Goal: Register for event/course

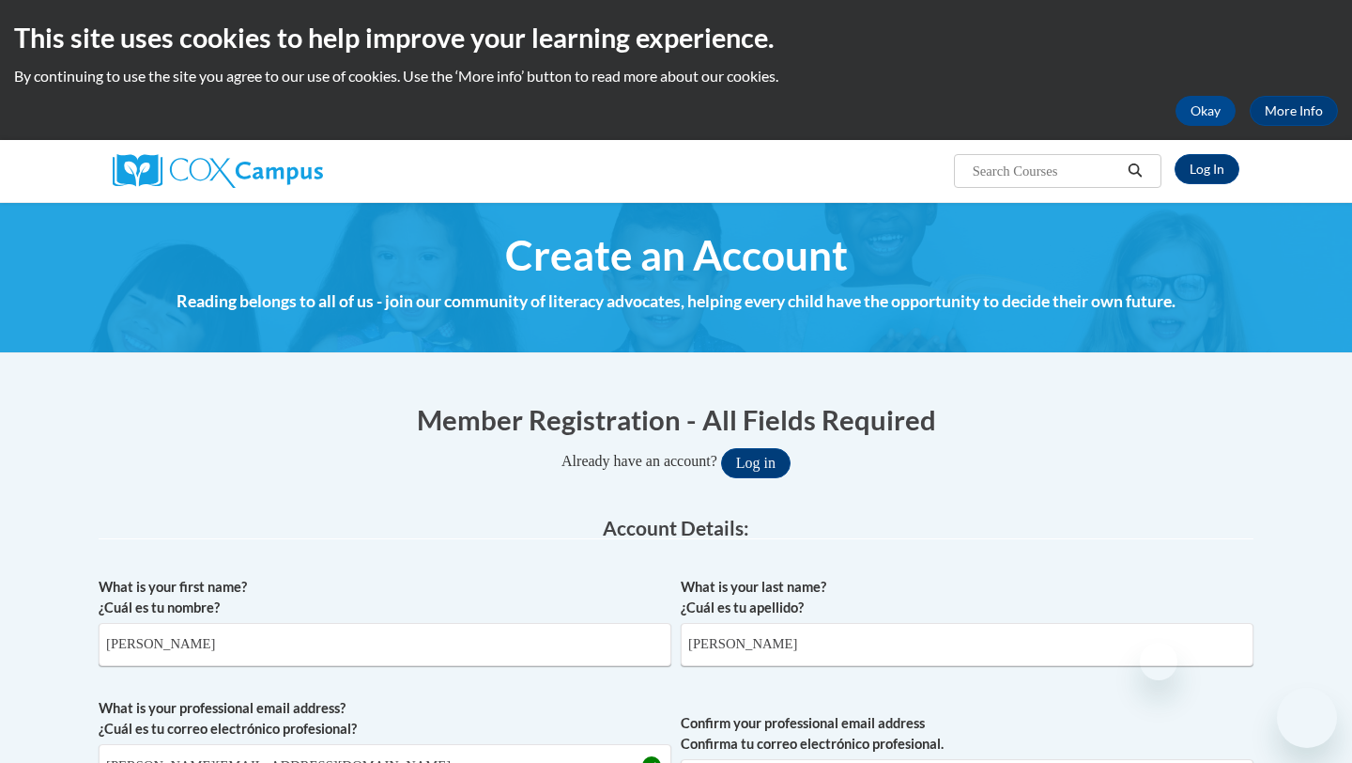
select select "5a18ea06-2b54-4451-96f2-d152daf9eac5"
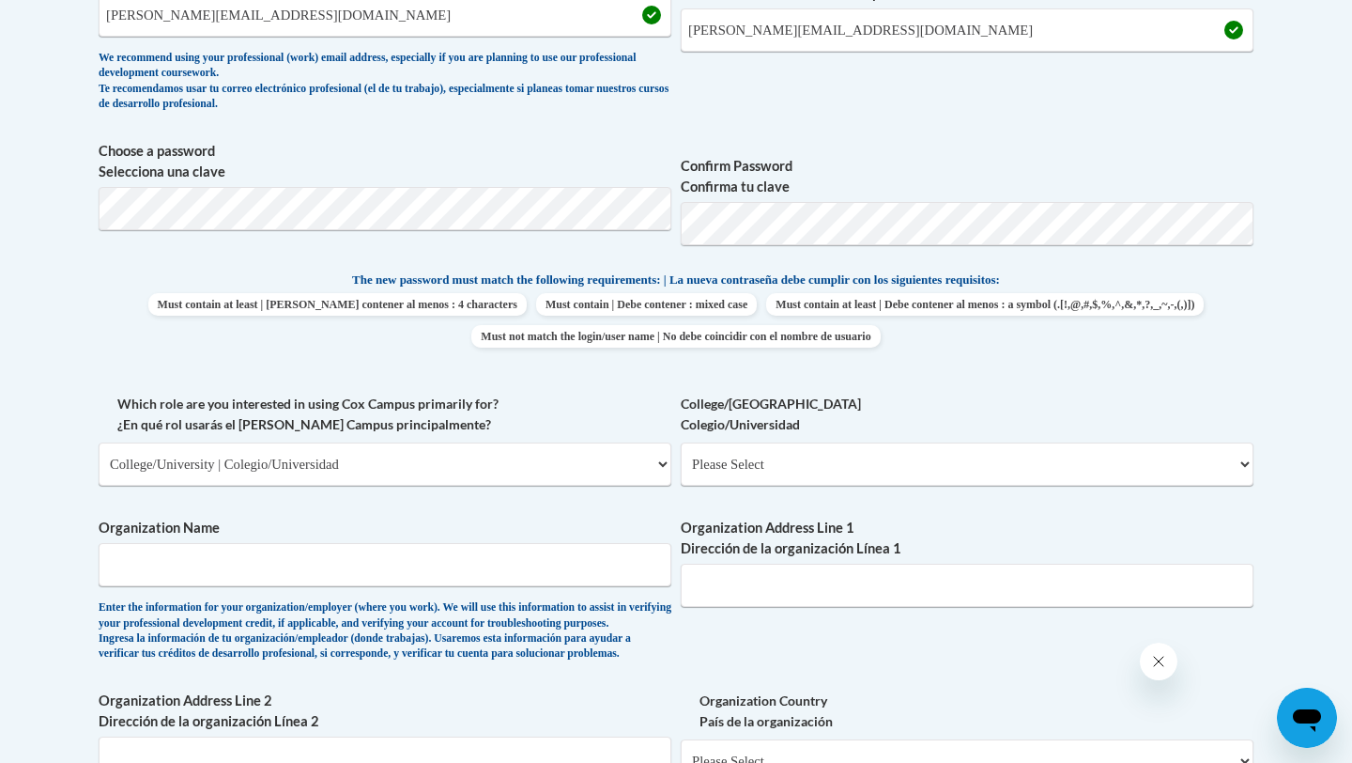
select select "ea630b4e-9ed6-4ac8-9075-ee79d5973747"
click at [681, 442] on select "Please Select College/University Staff | Empleado universitario College/Univers…" at bounding box center [967, 463] width 573 height 43
click at [583, 572] on input "Organization Name" at bounding box center [385, 564] width 573 height 43
type input "Bluegrass Christian Academy"
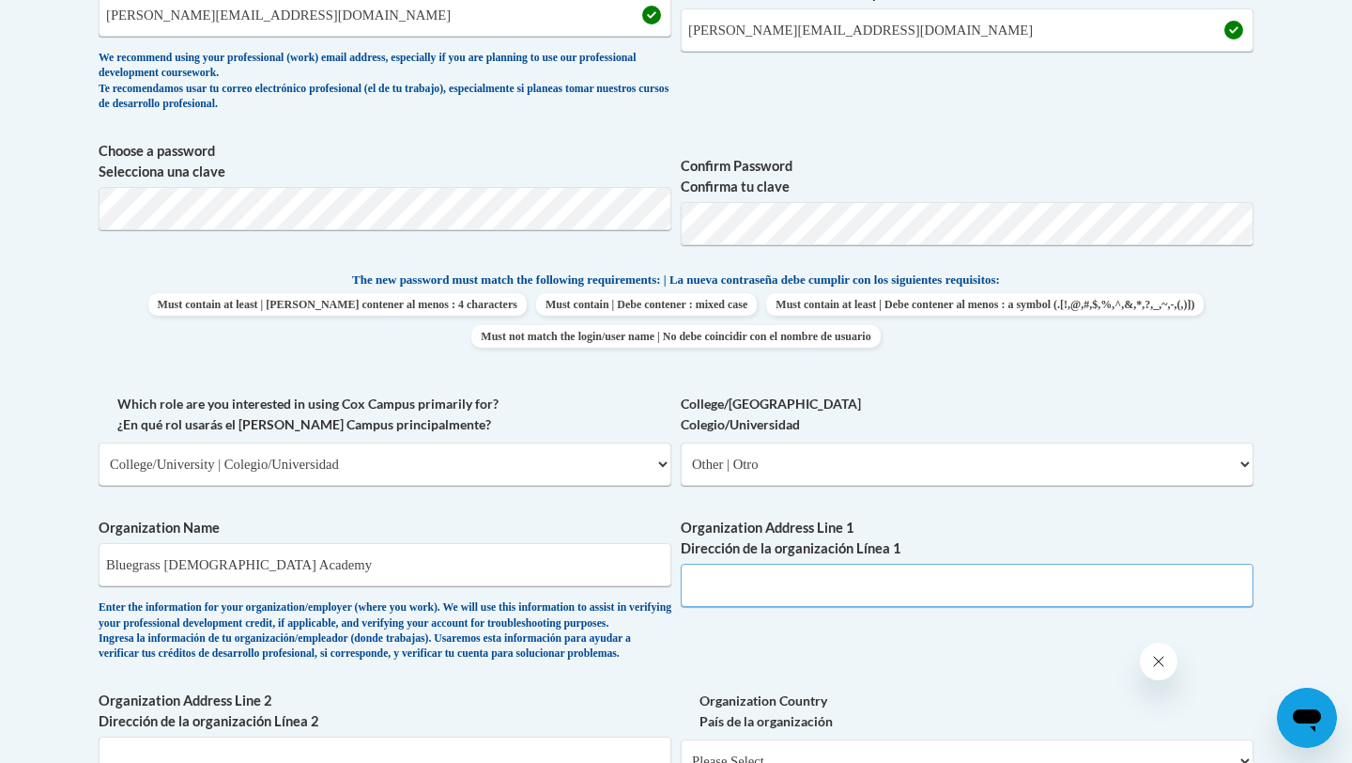
click at [1045, 591] on input "Organization Address Line 1 Dirección de la organización Línea 1" at bounding box center [967, 584] width 573 height 43
click at [836, 628] on div "What is your first name? ¿Cuál es tu nombre? Hanna What is your last name? ¿Cuá…" at bounding box center [676, 393] width 1155 height 1153
click at [852, 589] on input "Organization Address Line 1 Dirección de la organización Línea 1" at bounding box center [967, 584] width 573 height 43
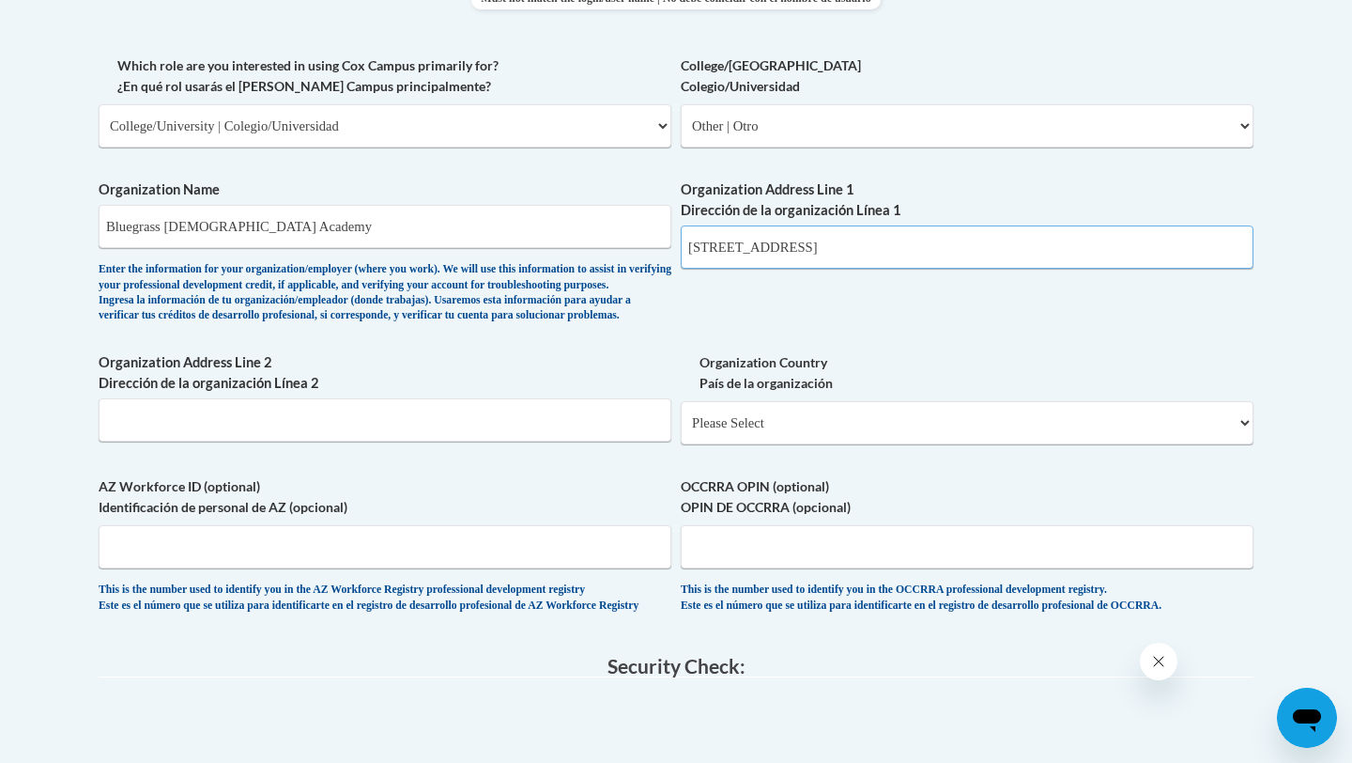
scroll to position [1091, 0]
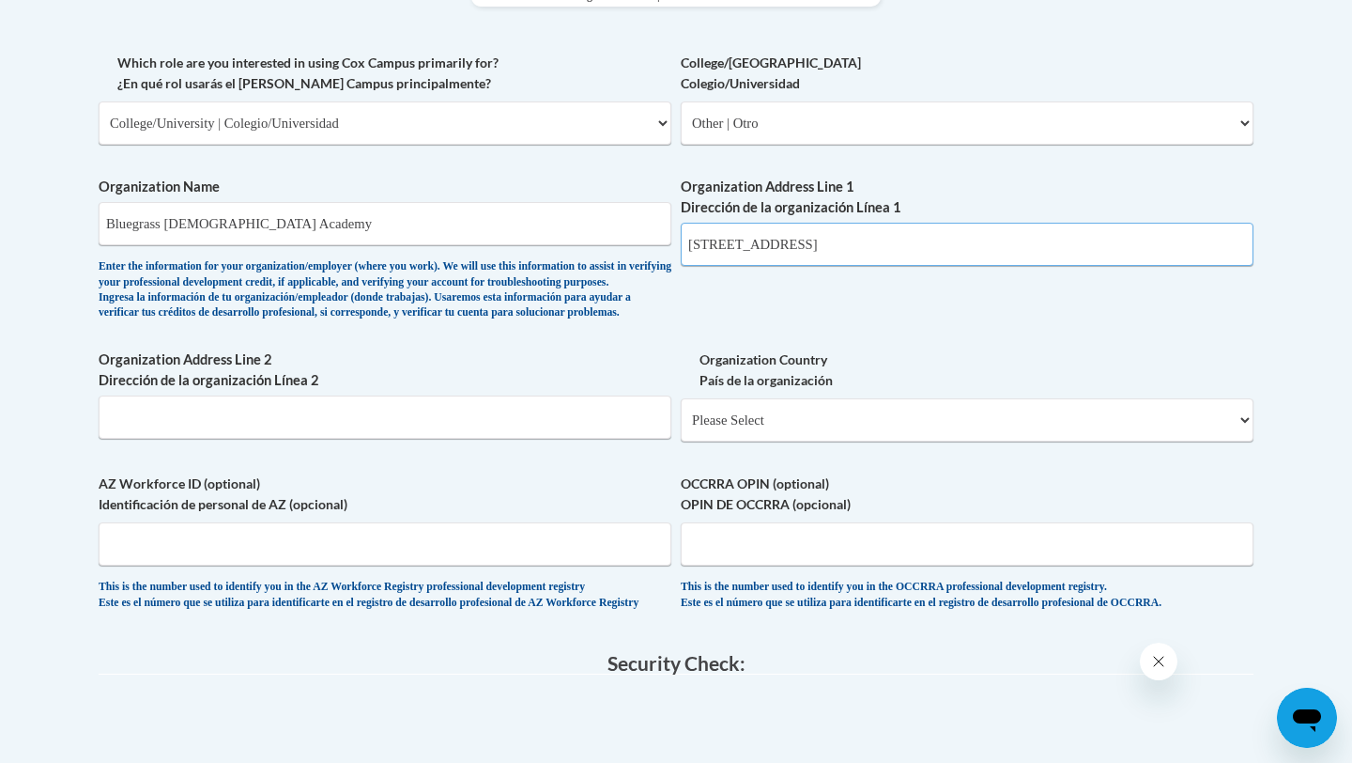
type input "2580 Springfield Rd."
click at [279, 439] on input "Organization Address Line 2 Dirección de la organización Línea 2" at bounding box center [385, 416] width 573 height 43
type input "Bardsrown, KY 40004"
click at [786, 441] on select "Please Select United States | Estados Unidos Outside of the United States | Fue…" at bounding box center [967, 419] width 573 height 43
select select "ad49bcad-a171-4b2e-b99c-48b446064914"
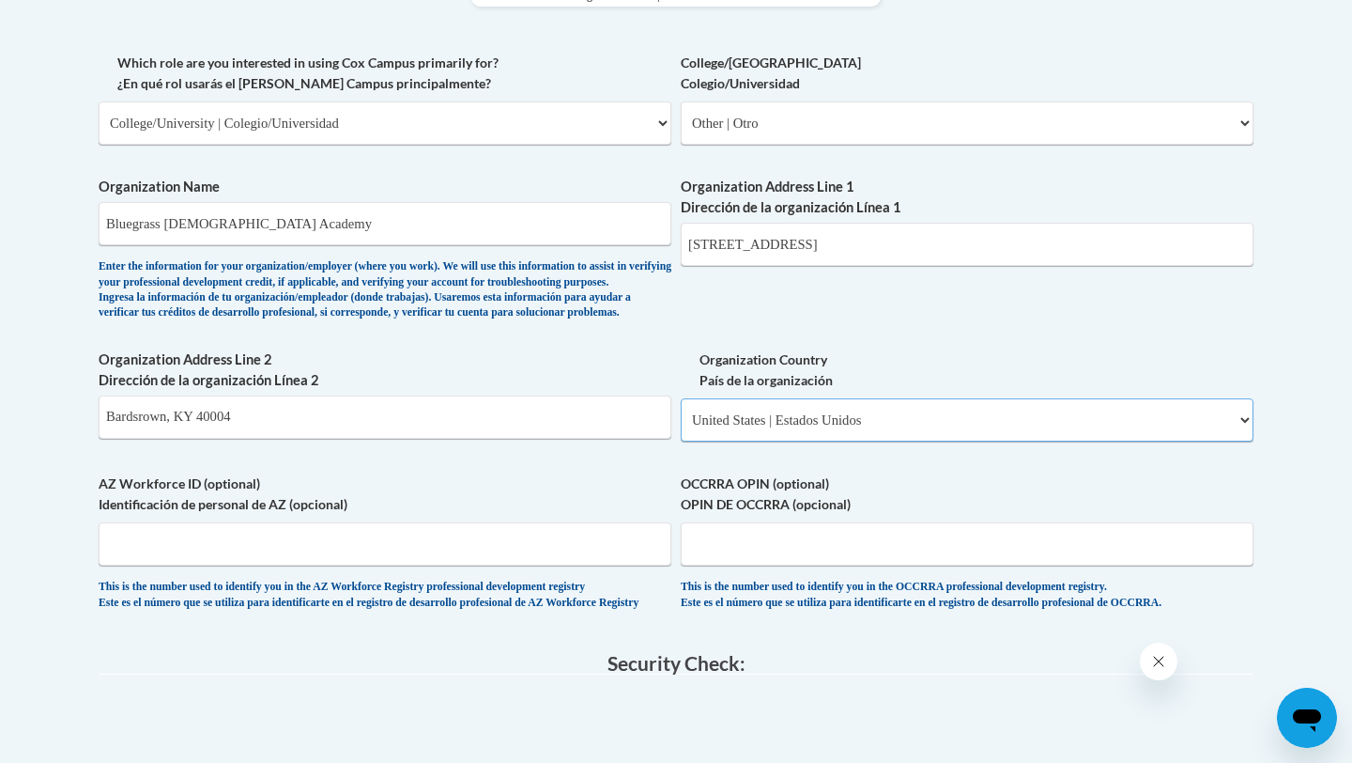
click at [681, 428] on select "Please Select United States | Estados Unidos Outside of the United States | Fue…" at bounding box center [967, 419] width 573 height 43
select select
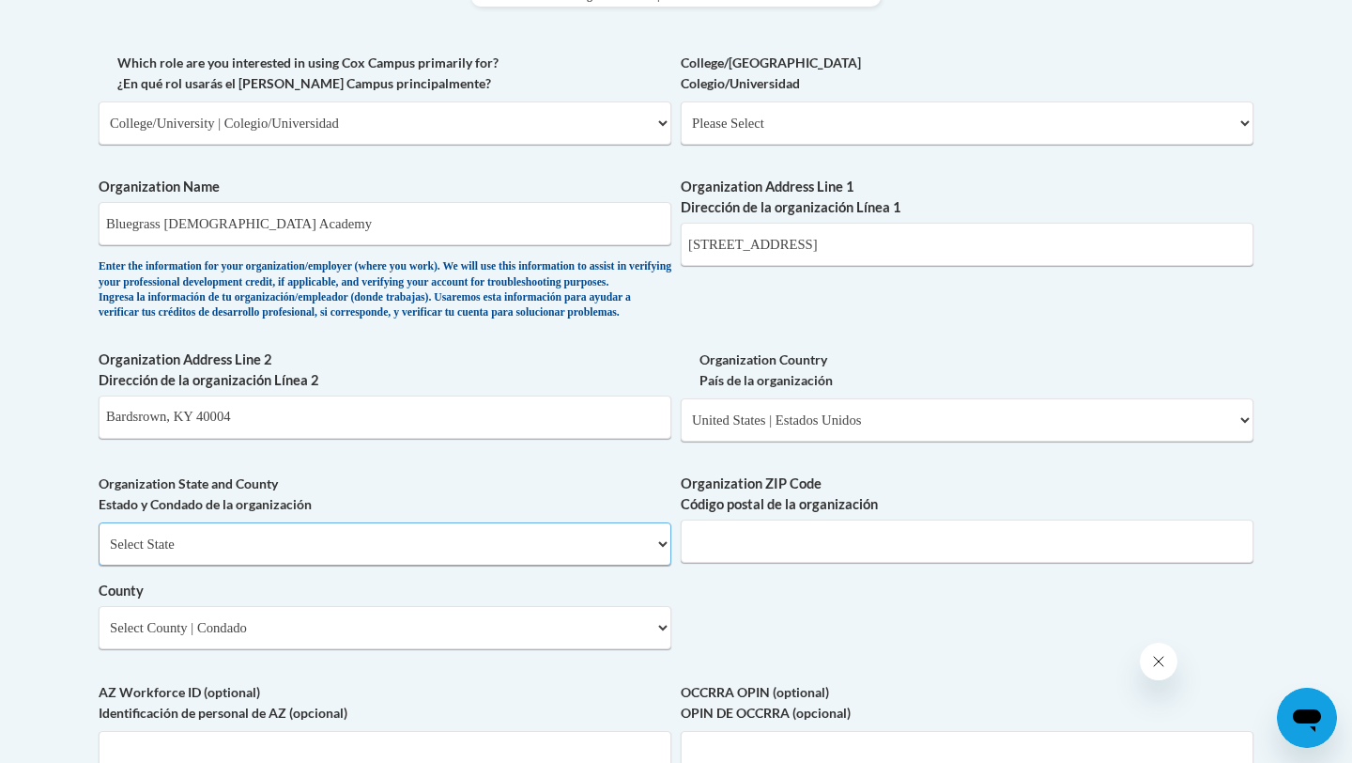
click at [600, 565] on select "Select State Alabama Alaska Arizona Arkansas California Colorado Connecticut De…" at bounding box center [385, 543] width 573 height 43
select select "Kentucky"
click at [99, 553] on select "Select State Alabama Alaska Arizona Arkansas California Colorado Connecticut De…" at bounding box center [385, 543] width 573 height 43
click at [501, 565] on select "Select State Alabama Alaska Arizona Arkansas California Colorado Connecticut De…" at bounding box center [385, 543] width 573 height 43
click at [585, 649] on select "Select County Adair Allen Anderson Ballard Barren Bath Bell Boone Bourbon Boyd …" at bounding box center [385, 627] width 573 height 43
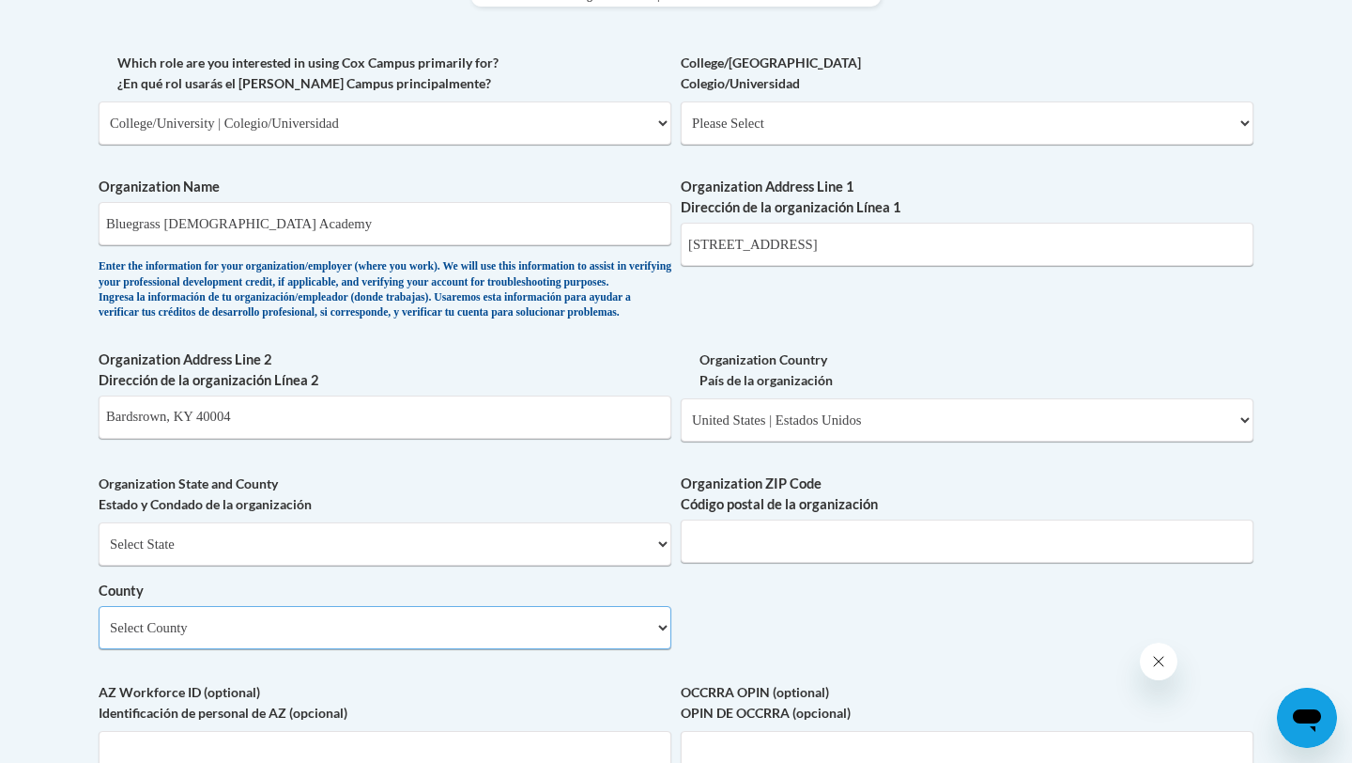
select select "Nelson"
click at [99, 637] on select "Select County Adair Allen Anderson Ballard Barren Bath Bell Boone Bourbon Boyd …" at bounding box center [385, 627] width 573 height 43
click at [715, 563] on input "Organization ZIP Code Código postal de la organización" at bounding box center [967, 540] width 573 height 43
click at [465, 439] on input "Bardsrown, KY 40004" at bounding box center [385, 416] width 573 height 43
type input "B"
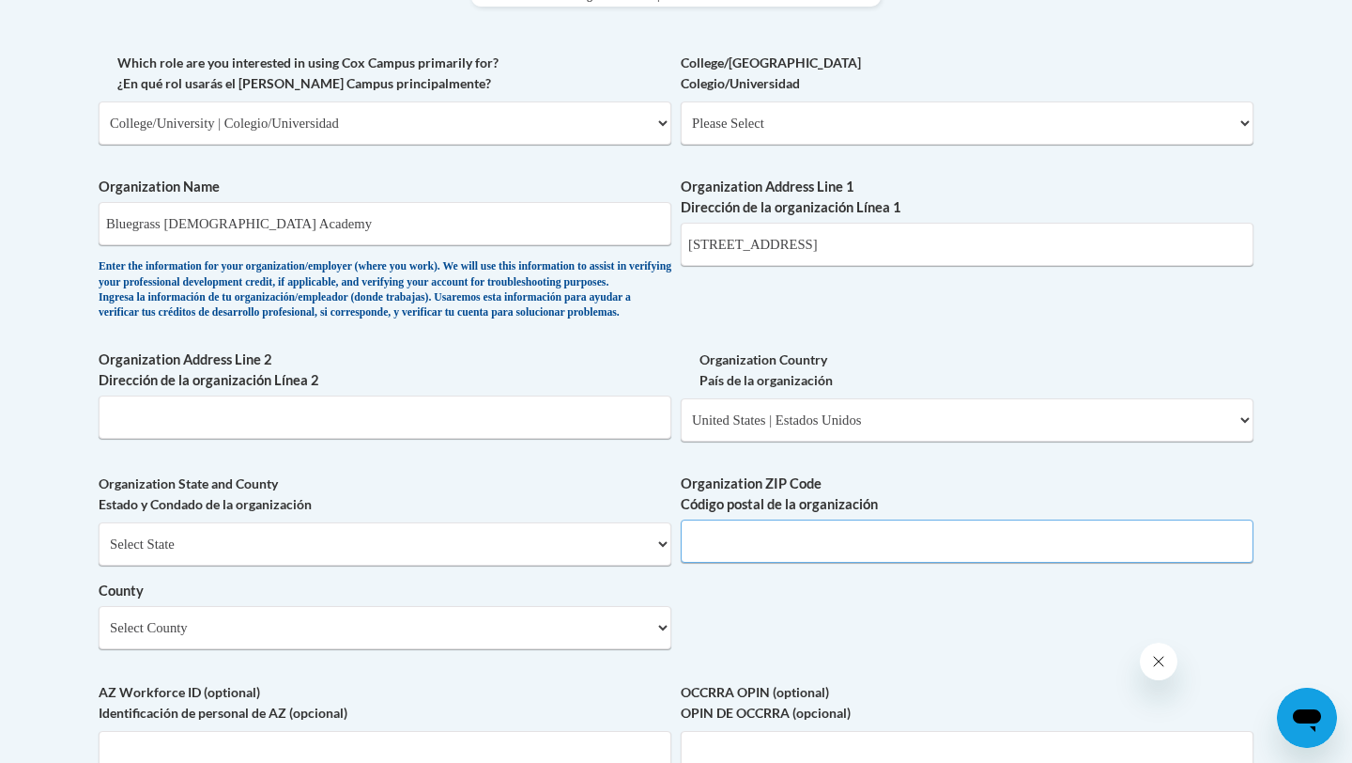
click at [790, 563] on input "Organization ZIP Code Código postal de la organización" at bounding box center [967, 540] width 573 height 43
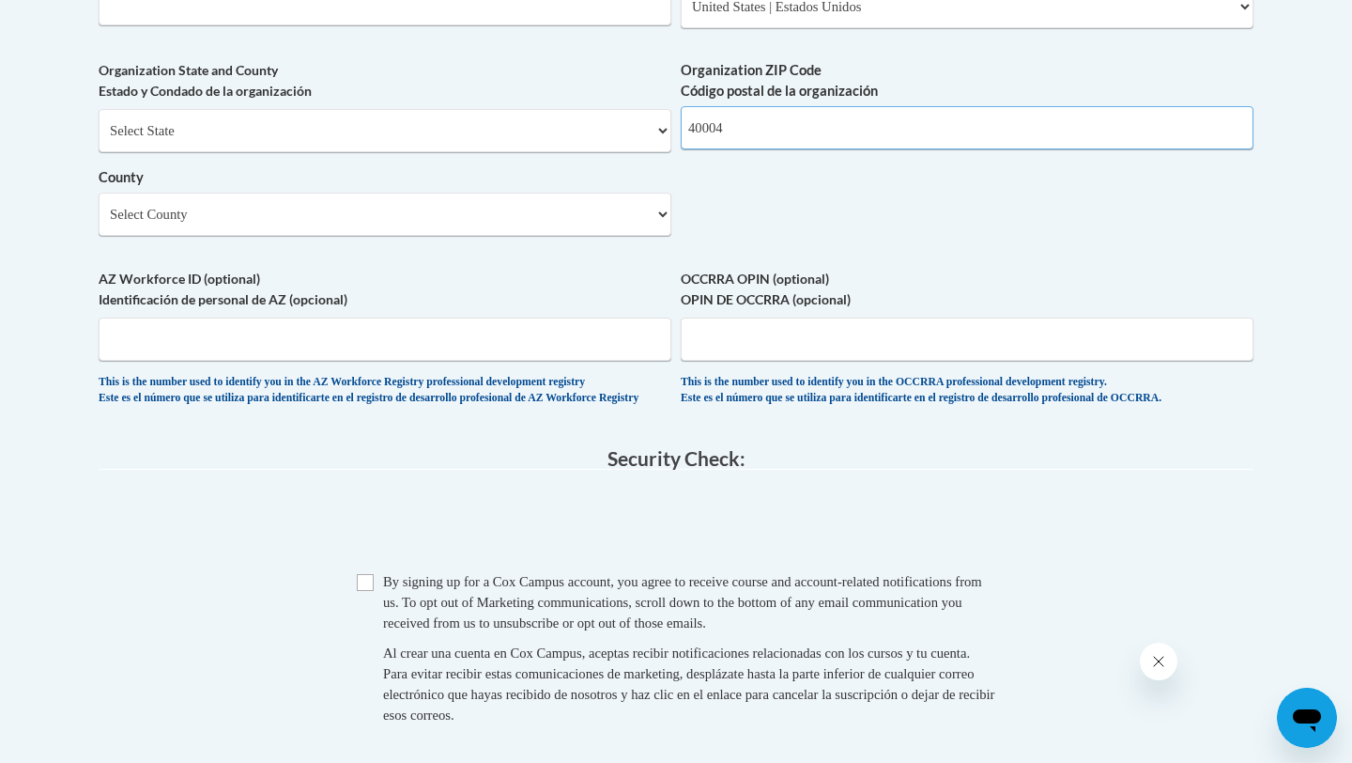
scroll to position [1523, 0]
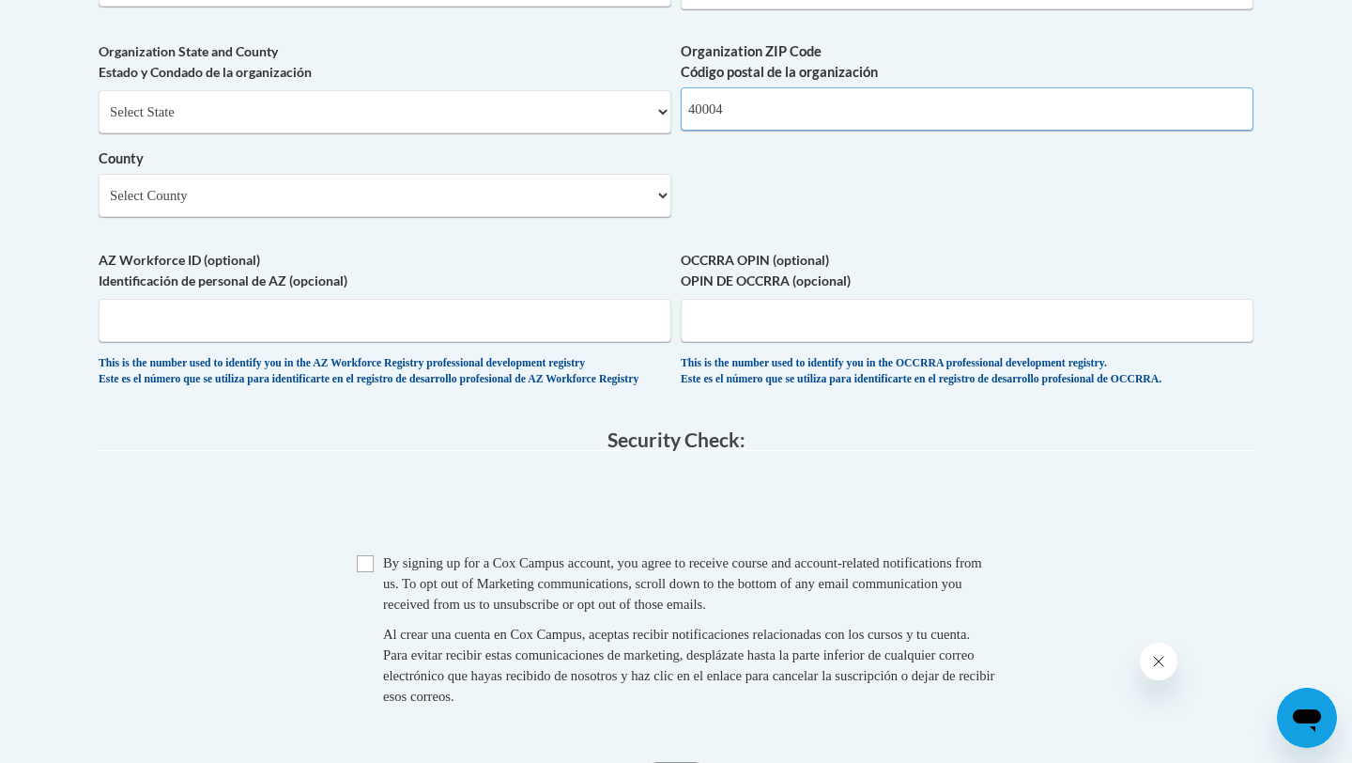
type input "40004"
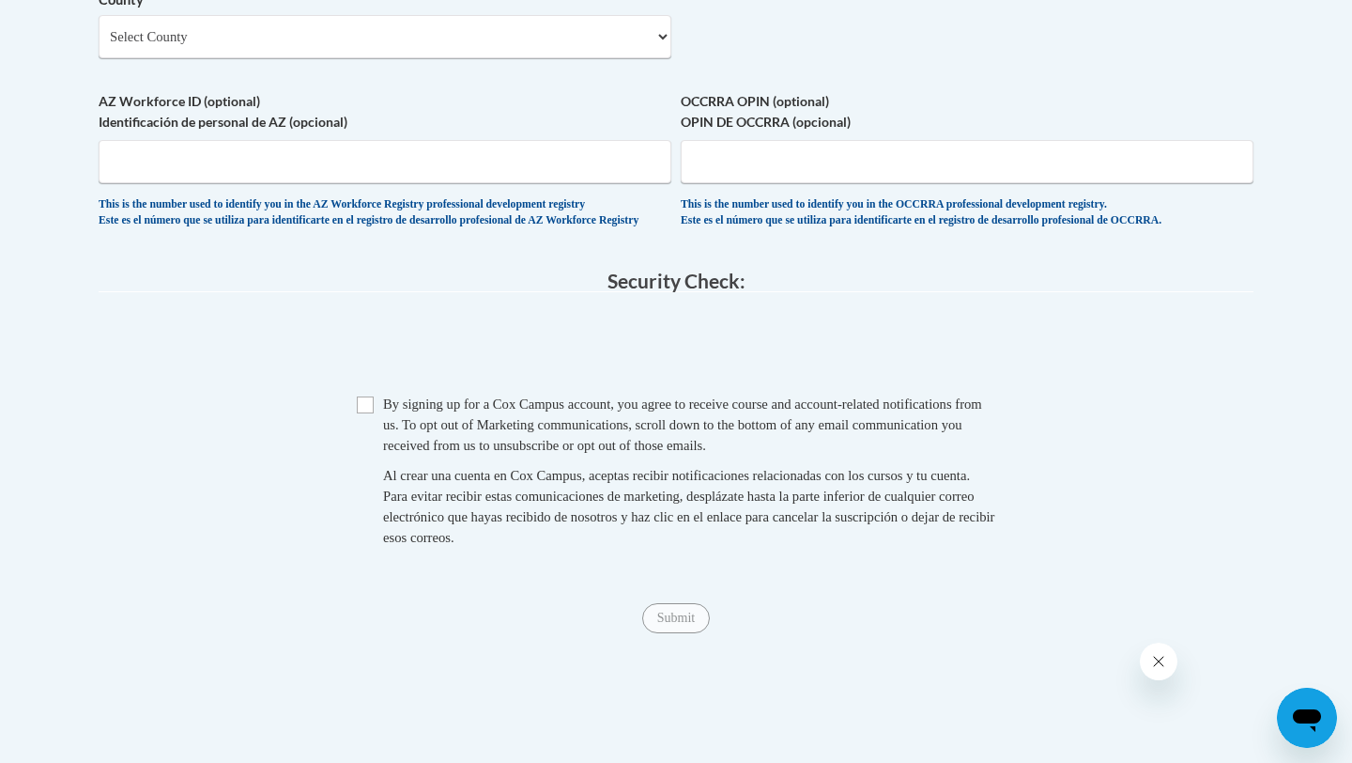
scroll to position [1681, 0]
click at [362, 461] on span "Checkbox By signing up for a Cox Campus account, you agree to receive course an…" at bounding box center [676, 480] width 639 height 173
click at [365, 414] on input "Checkbox" at bounding box center [365, 405] width 17 height 17
checkbox input "true"
click at [683, 634] on input "Submit" at bounding box center [676, 619] width 68 height 30
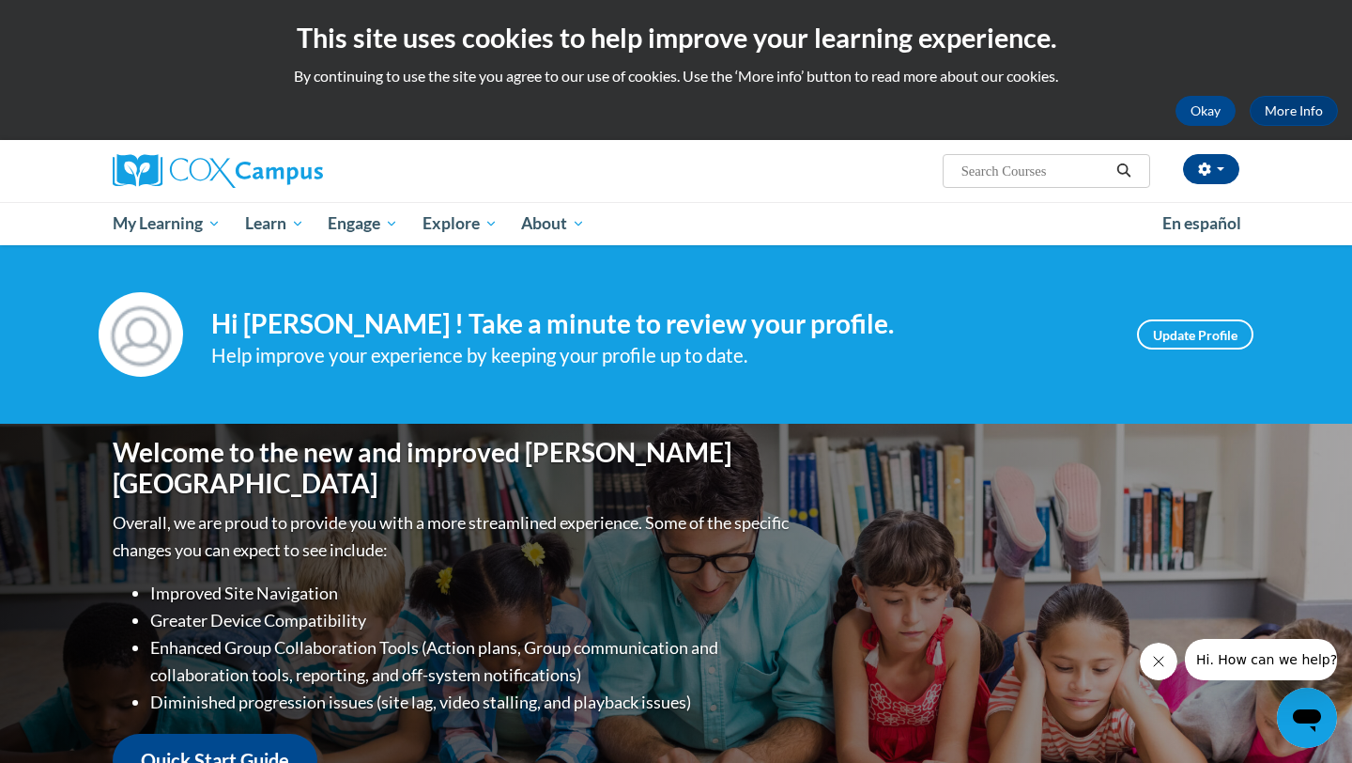
click at [1001, 345] on div "Help improve your experience by keeping your profile up to date." at bounding box center [660, 355] width 898 height 31
click at [1036, 166] on input "Search..." at bounding box center [1035, 171] width 150 height 23
type input "TALK with me"
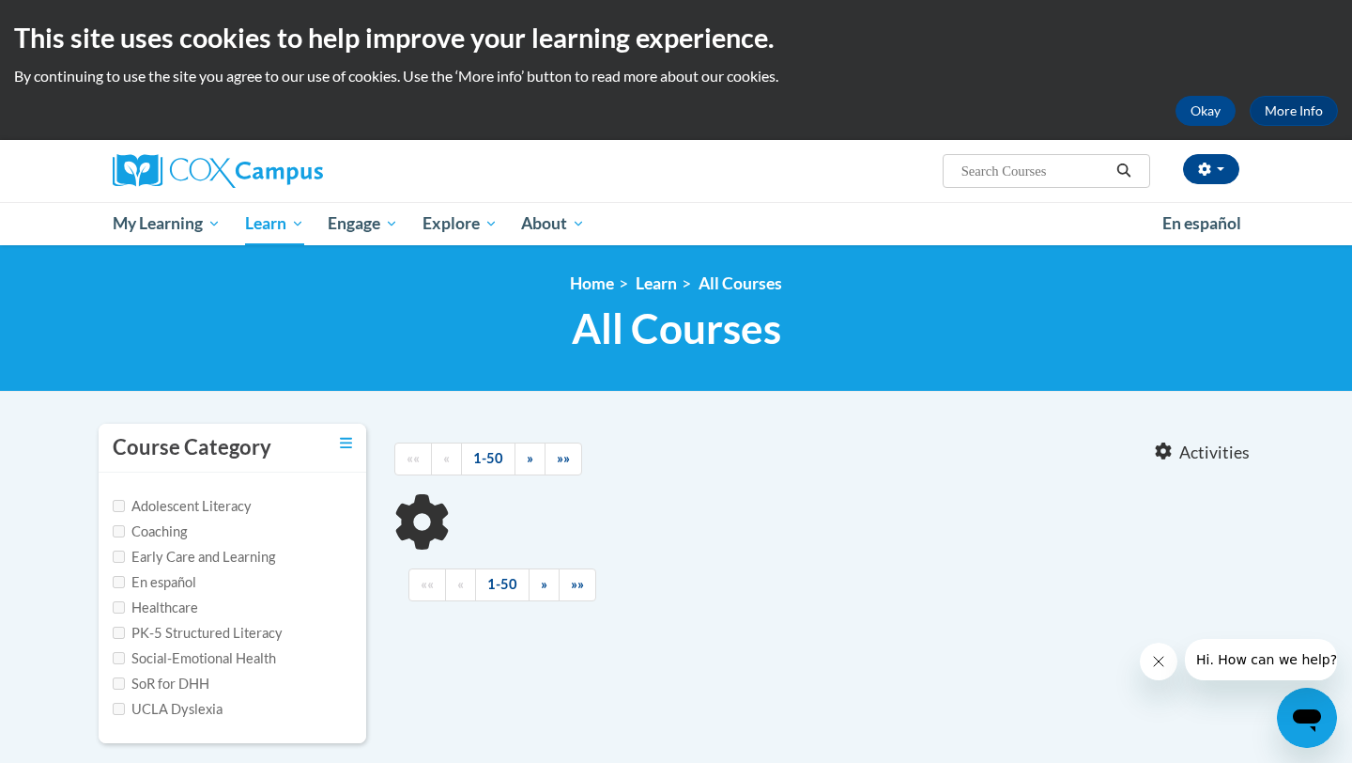
type input "TALK with me"
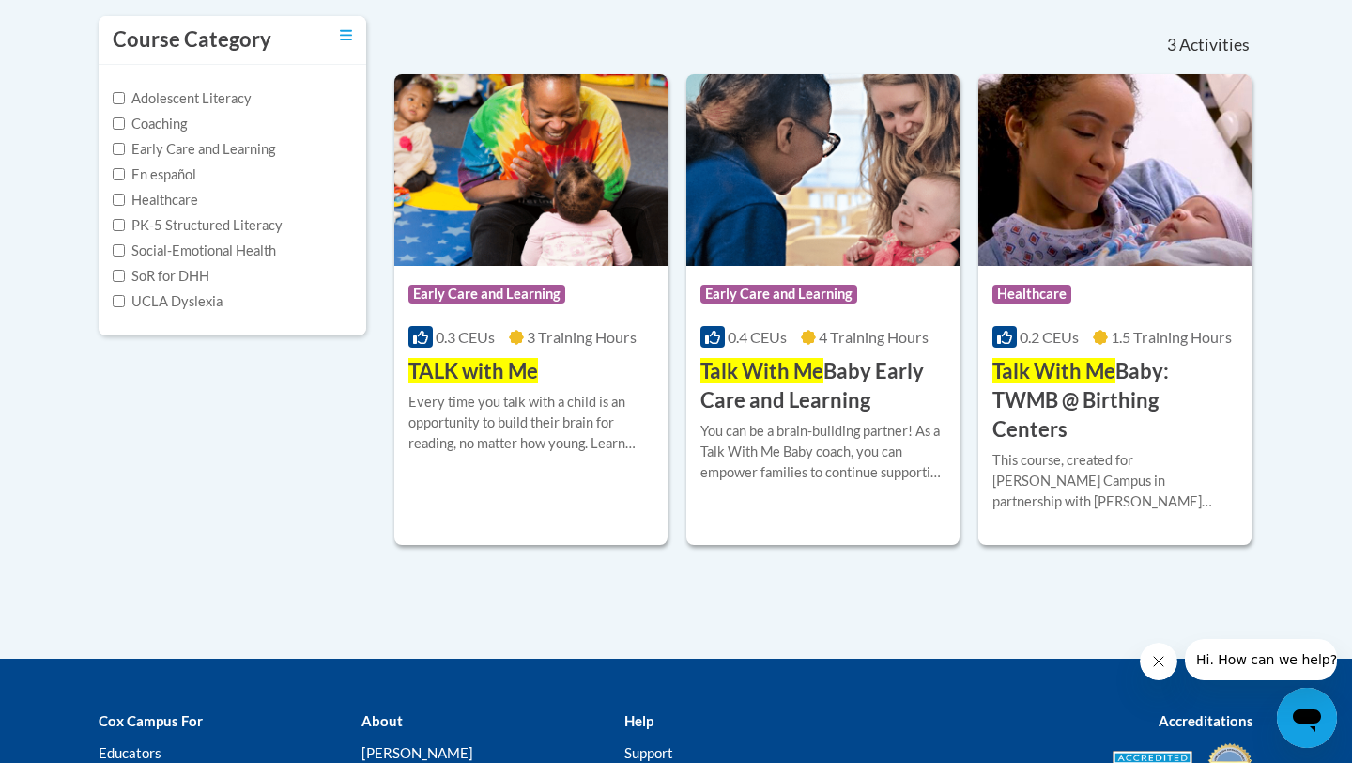
scroll to position [409, 0]
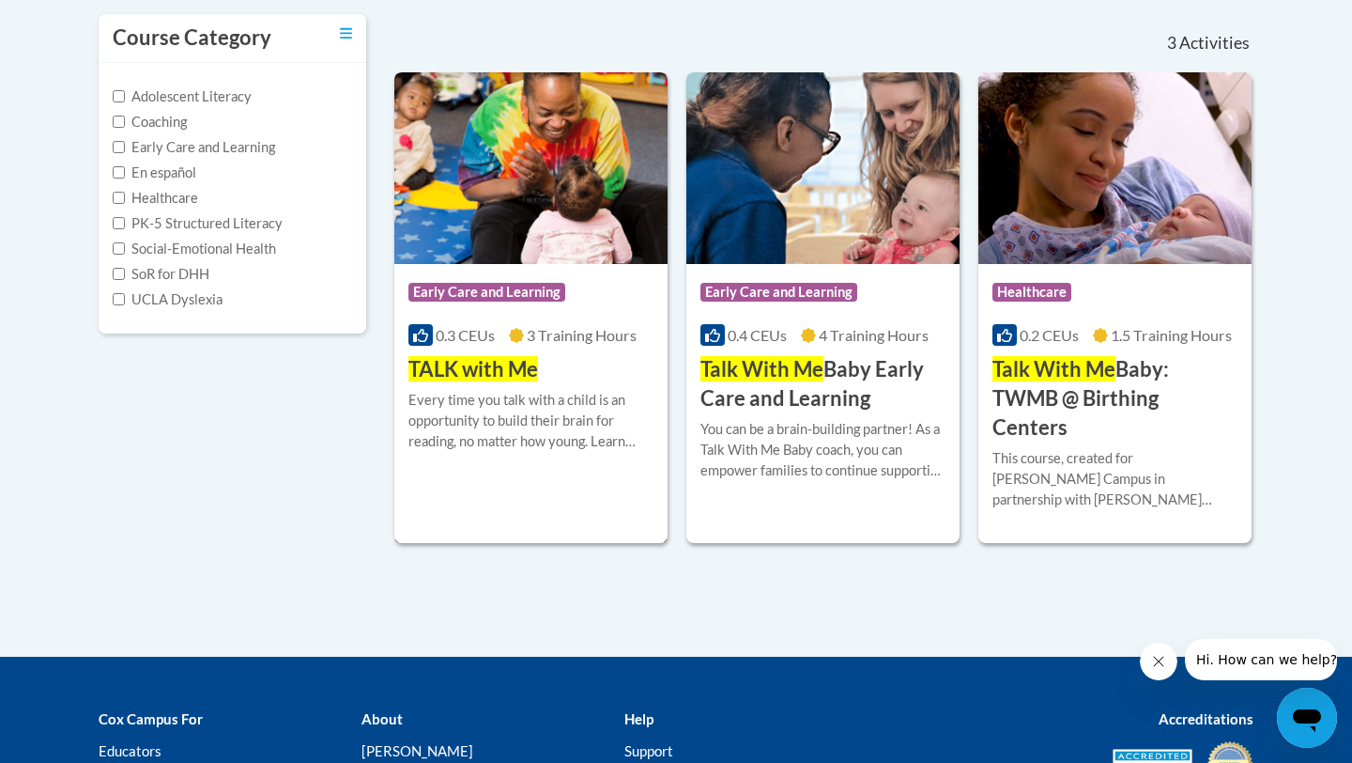
click at [533, 253] on img at bounding box center [530, 168] width 273 height 192
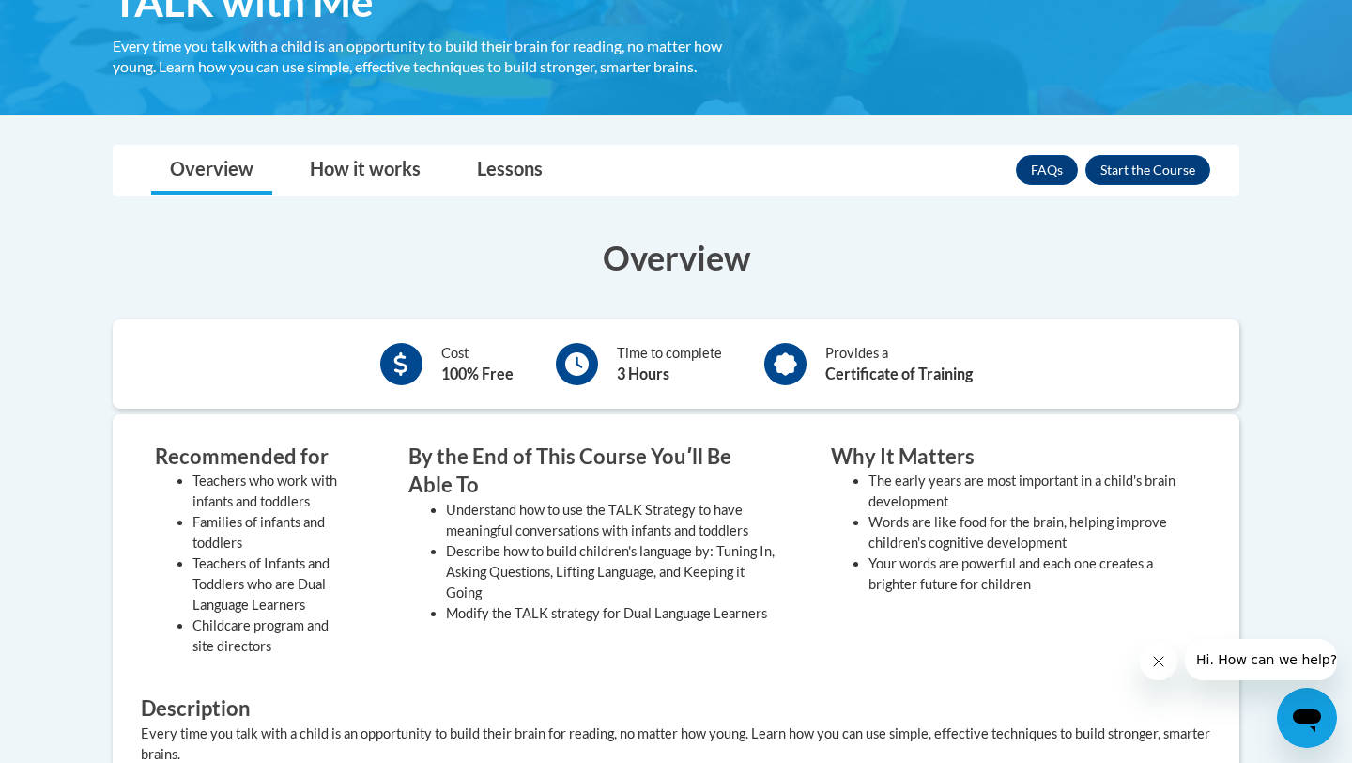
scroll to position [327, 0]
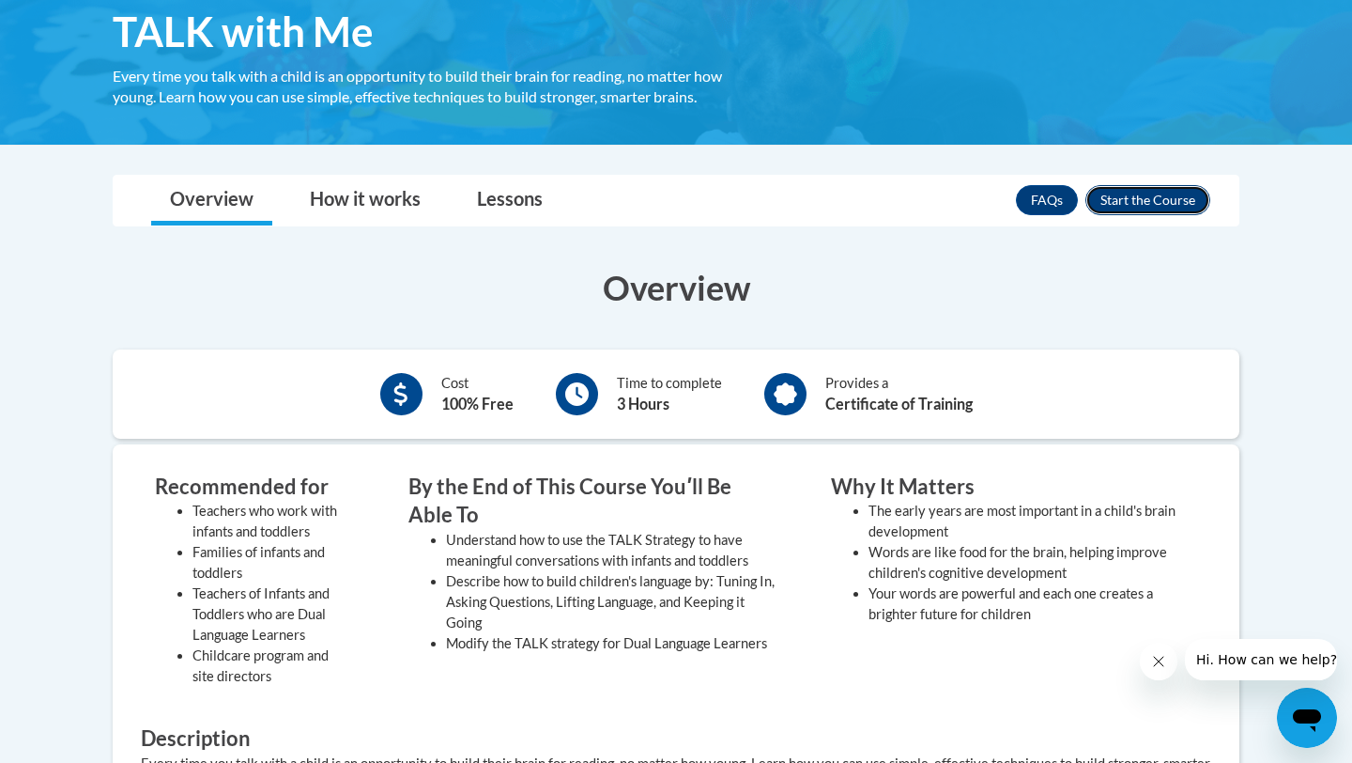
click at [1113, 195] on button "Enroll" at bounding box center [1148, 200] width 125 height 30
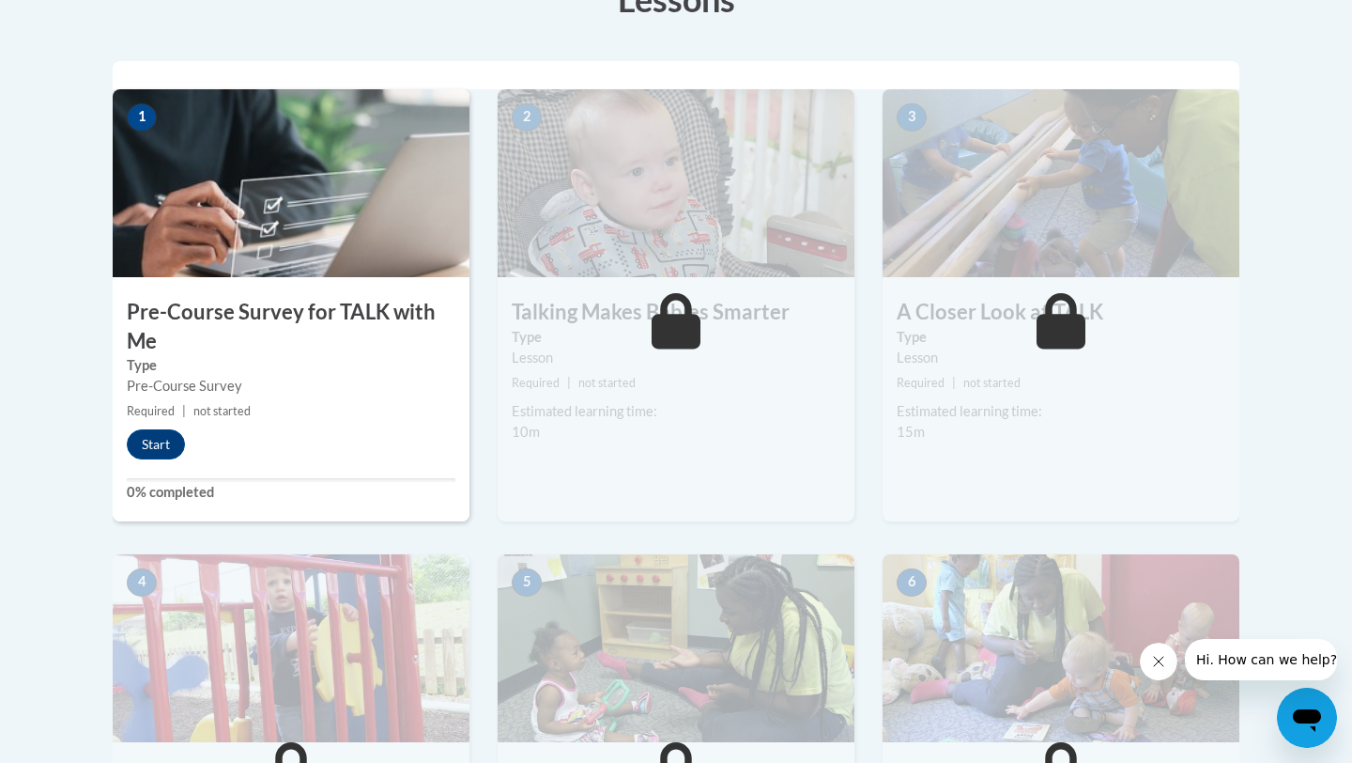
scroll to position [571, 0]
click at [150, 452] on button "Start" at bounding box center [156, 443] width 58 height 30
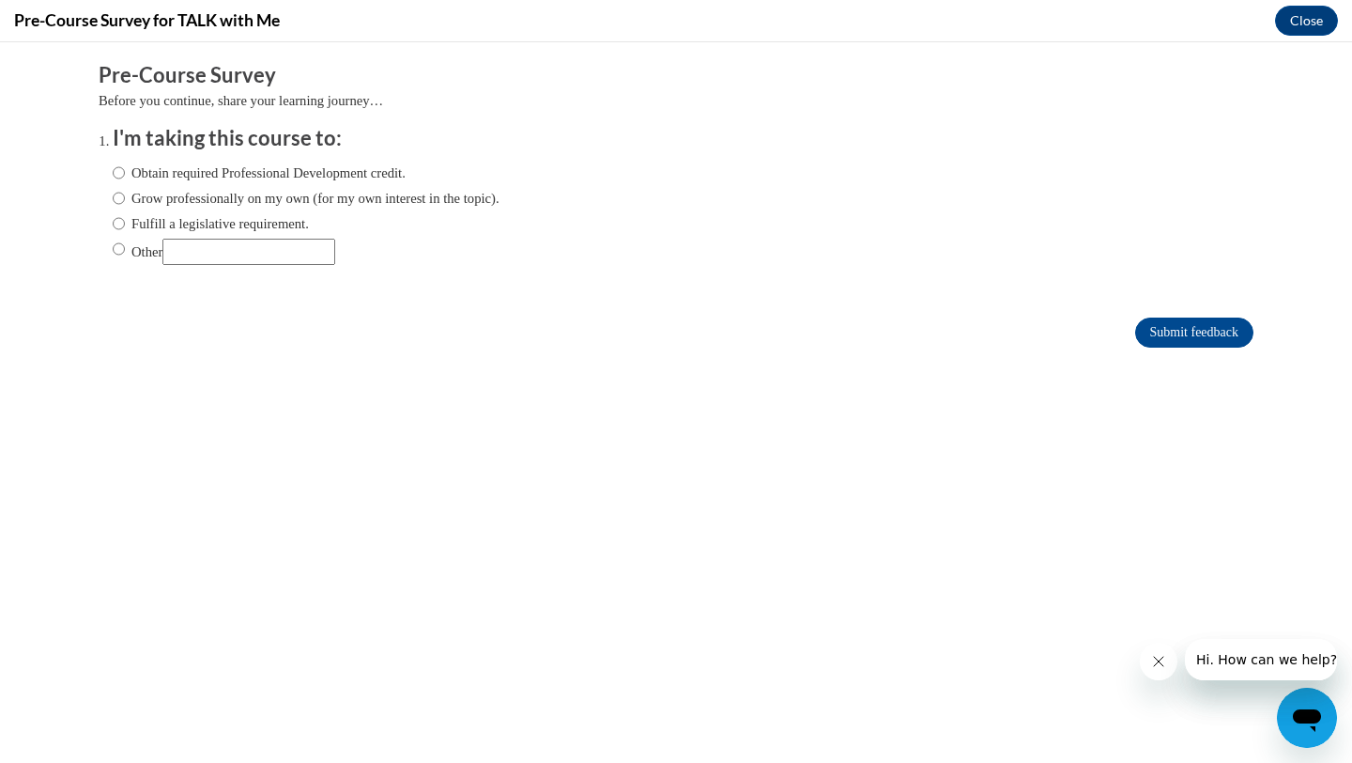
scroll to position [0, 0]
click at [836, 255] on div "Obtain required Professional Development credit. Grow professionally on my own …" at bounding box center [676, 216] width 1127 height 127
click at [121, 224] on input "Fulfill a legislative requirement." at bounding box center [119, 223] width 12 height 21
radio input "true"
click at [118, 224] on input "Fulfill a legislative requirement." at bounding box center [119, 223] width 12 height 21
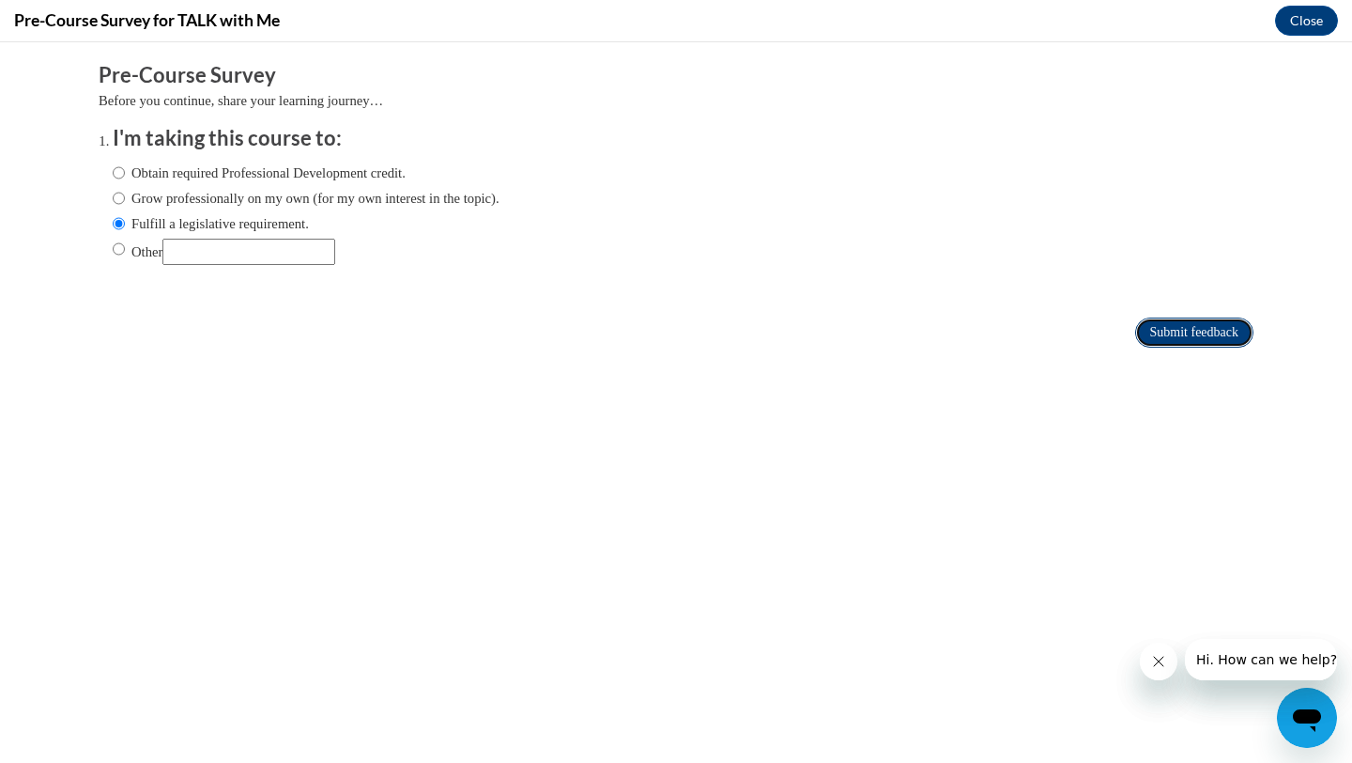
click at [1177, 338] on input "Submit feedback" at bounding box center [1194, 332] width 118 height 30
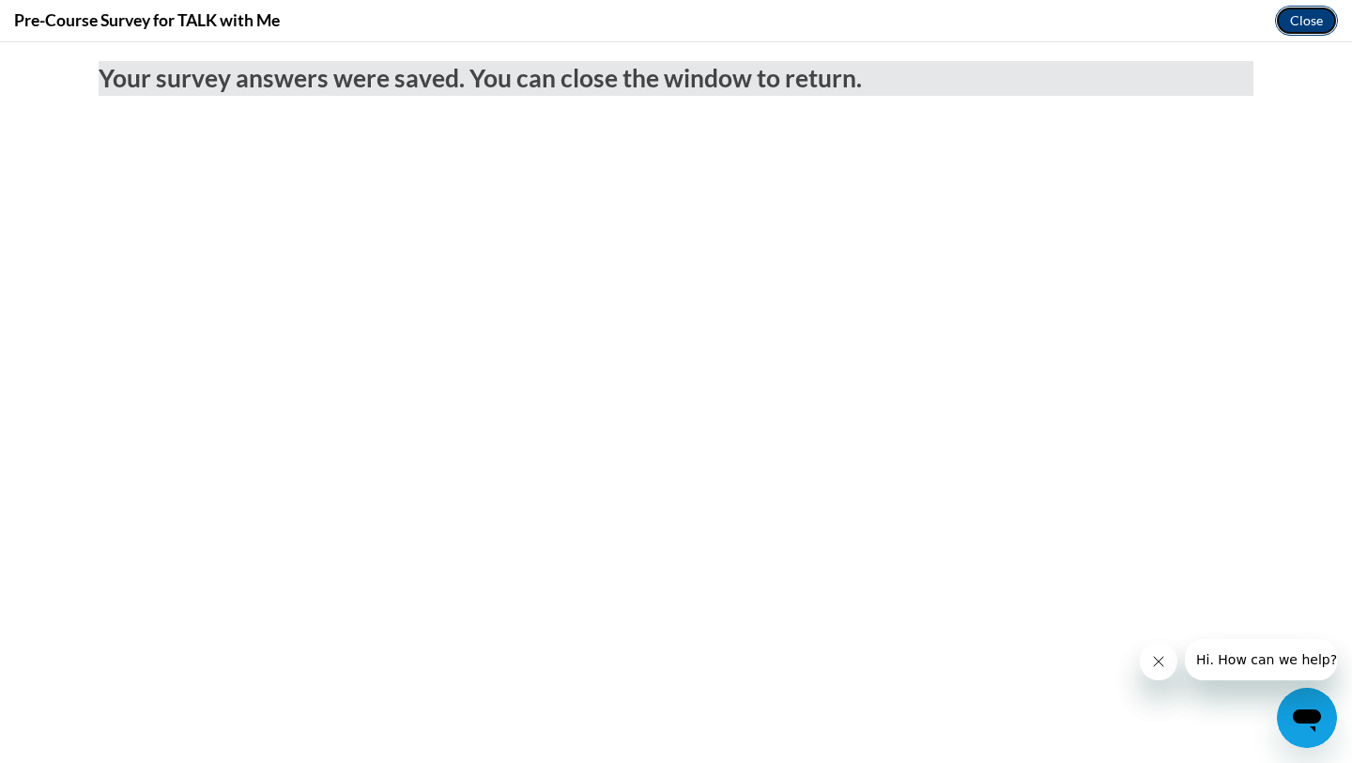
click at [1317, 23] on button "Close" at bounding box center [1306, 21] width 63 height 30
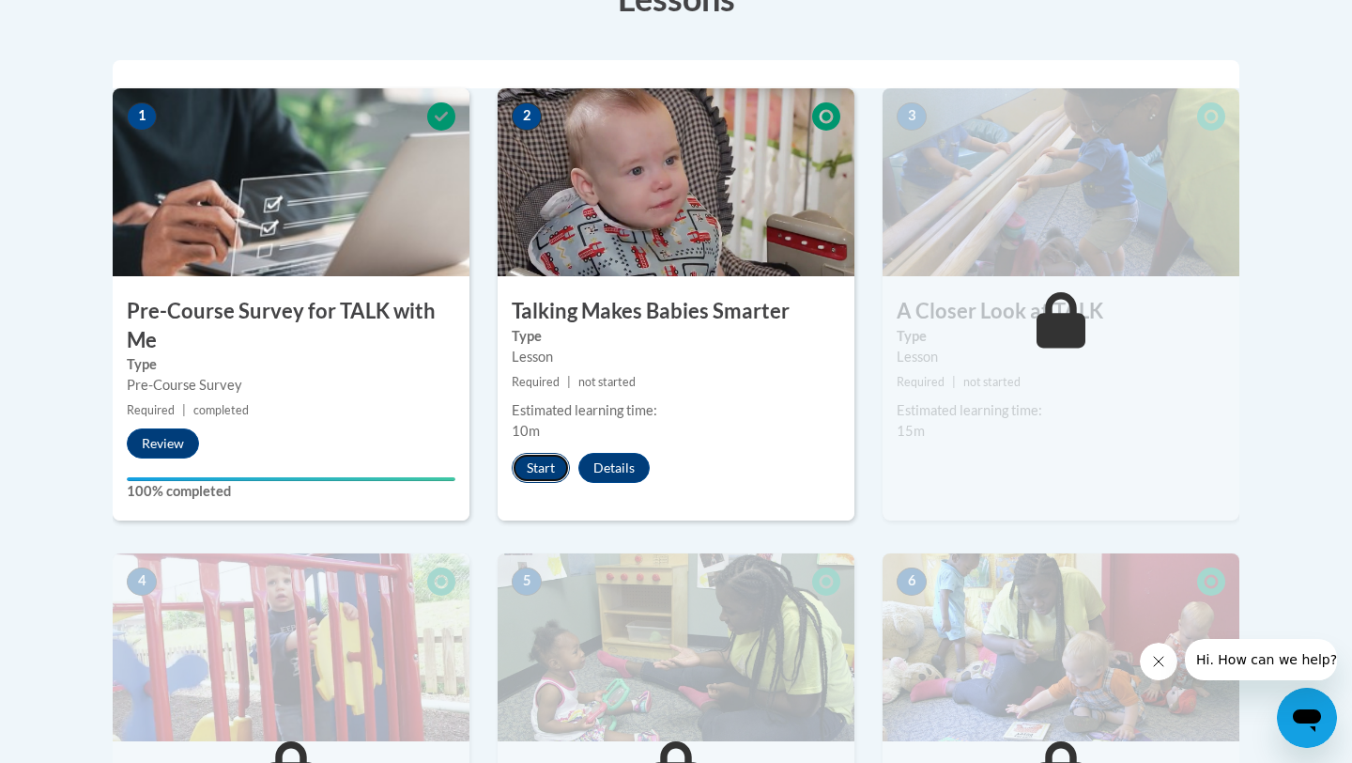
click at [535, 466] on button "Start" at bounding box center [541, 468] width 58 height 30
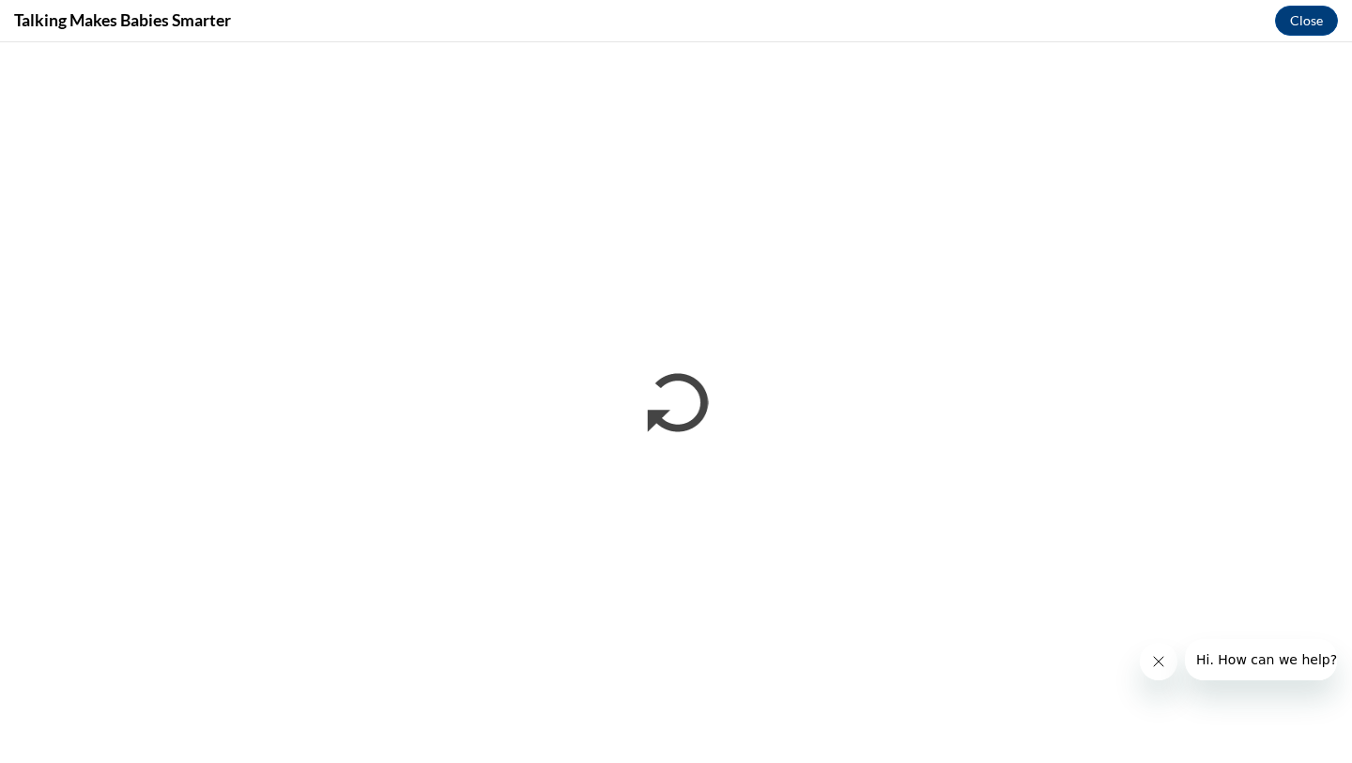
click at [1162, 668] on icon "Close message from company" at bounding box center [1158, 661] width 15 height 15
